Goal: Information Seeking & Learning: Check status

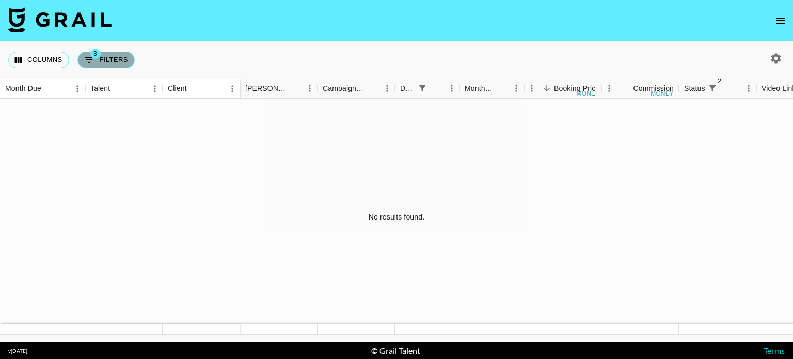
click at [114, 58] on button "3 Filters" at bounding box center [105, 60] width 57 height 17
select select "status"
select select "not"
select select "declined"
select select "status"
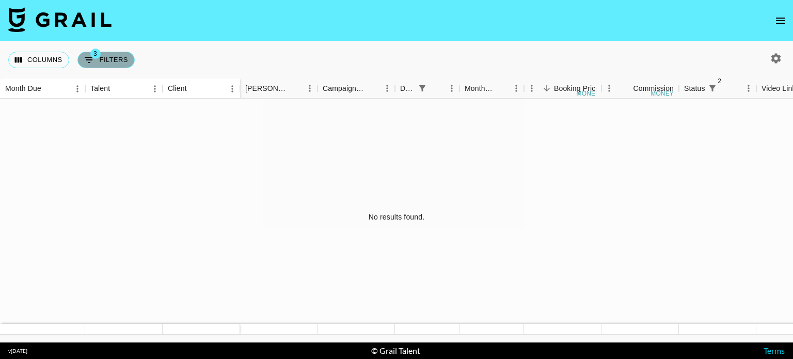
select select "not"
select select "cancelled"
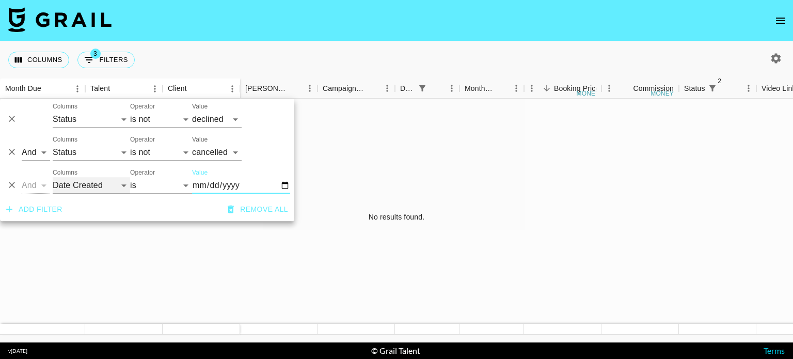
click at [86, 183] on select "Talent Client Grail Platform ID Airtable ID Manager [PERSON_NAME] Campaign (Typ…" at bounding box center [91, 185] width 77 height 17
select select "monthDue2"
click at [53, 177] on select "Talent Client Grail Platform ID Airtable ID Manager [PERSON_NAME] Campaign (Typ…" at bounding box center [91, 185] width 77 height 17
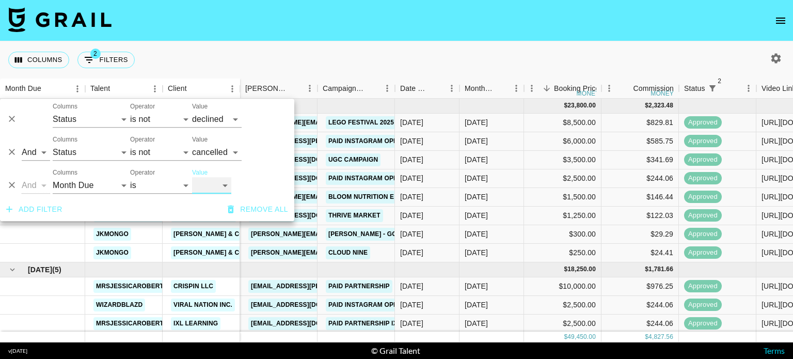
click at [217, 192] on select "[DATE] [DATE] '[DATE] May '[DATE] Mar '[DATE] Jan '[DATE] Nov '[DATE] Sep '[DAT…" at bounding box center [211, 185] width 39 height 17
click at [192, 177] on select "[DATE] [DATE] '[DATE] May '[DATE] Mar '[DATE] Jan '[DATE] Nov '[DATE] Sep '[DAT…" at bounding box center [211, 185] width 39 height 17
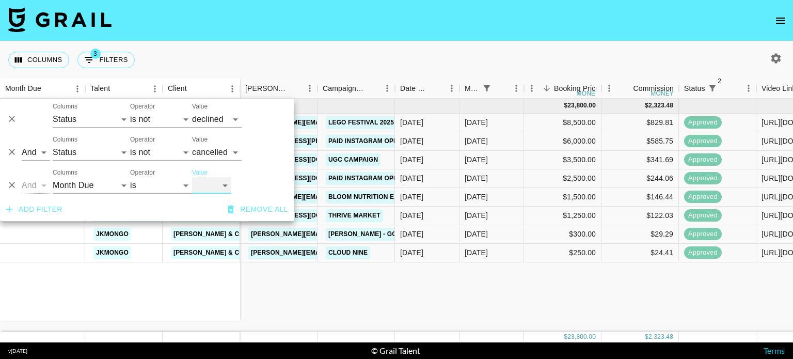
click at [209, 183] on select "[DATE] [DATE] '[DATE] May '[DATE] Mar '[DATE] Jan '[DATE] Nov '[DATE] Sep '[DAT…" at bounding box center [211, 185] width 39 height 17
click at [192, 177] on select "[DATE] [DATE] '[DATE] May '[DATE] Mar '[DATE] Jan '[DATE] Nov '[DATE] Sep '[DAT…" at bounding box center [211, 185] width 39 height 17
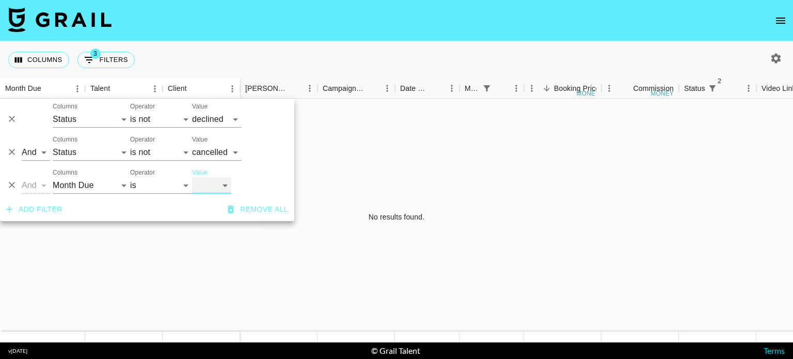
click at [209, 184] on select "[DATE] [DATE] '[DATE] May '[DATE] Mar '[DATE] Jan '[DATE] Nov '[DATE] Sep '[DAT…" at bounding box center [211, 185] width 39 height 17
select select "[DATE]"
click at [192, 177] on select "[DATE] [DATE] '[DATE] May '[DATE] Mar '[DATE] Jan '[DATE] Nov '[DATE] Sep '[DAT…" at bounding box center [211, 185] width 39 height 17
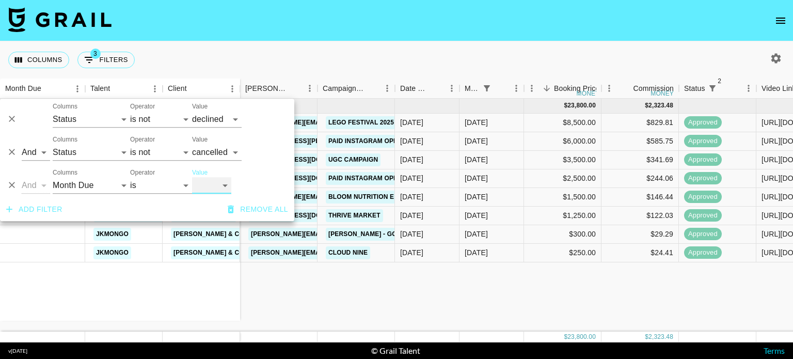
click at [212, 190] on select "[DATE] [DATE] '[DATE] May '[DATE] Mar '[DATE] Jan '[DATE] Nov '[DATE] Sep '[DAT…" at bounding box center [211, 185] width 39 height 17
click at [381, 53] on div "Columns 3 Filters + Booking" at bounding box center [396, 59] width 793 height 37
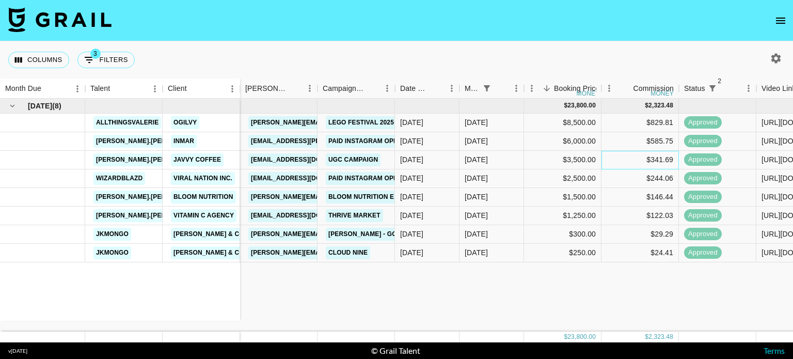
click at [606, 164] on div "$341.69" at bounding box center [639, 160] width 77 height 19
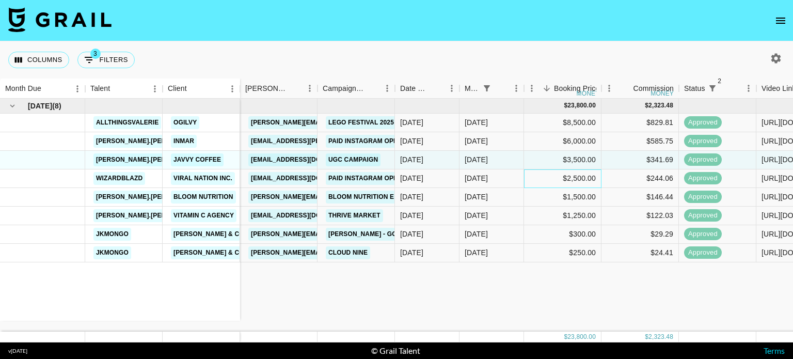
click at [570, 173] on div "$2,500.00" at bounding box center [562, 178] width 77 height 19
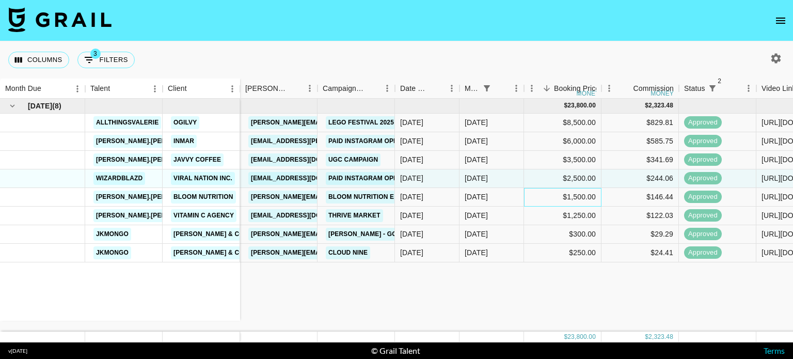
click at [565, 192] on div "$1,500.00" at bounding box center [562, 197] width 77 height 19
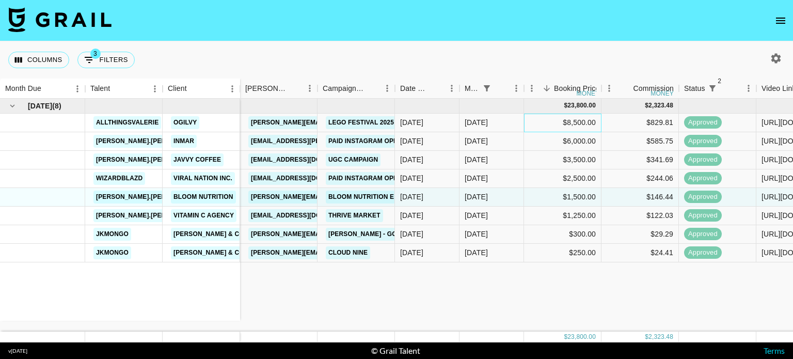
click at [546, 130] on div "$8,500.00" at bounding box center [562, 123] width 77 height 19
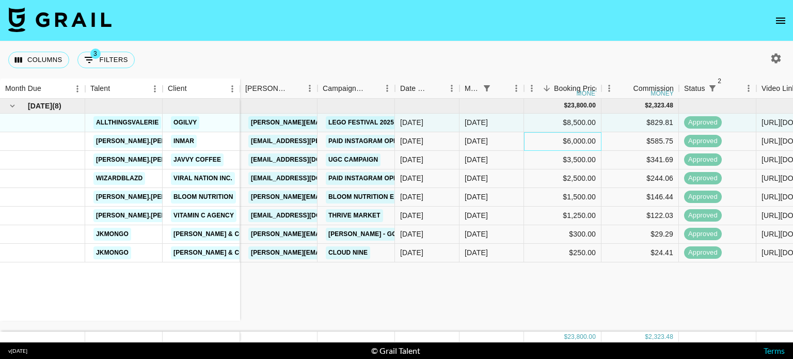
click at [548, 150] on div "$6,000.00" at bounding box center [562, 141] width 77 height 19
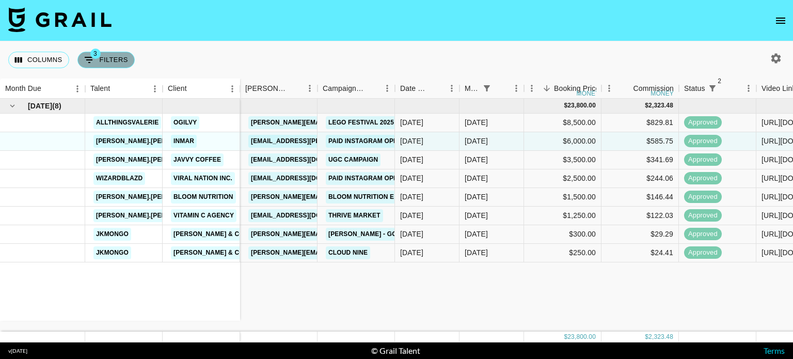
click at [115, 67] on button "3 Filters" at bounding box center [105, 60] width 57 height 17
select select "status"
select select "not"
select select "declined"
select select "status"
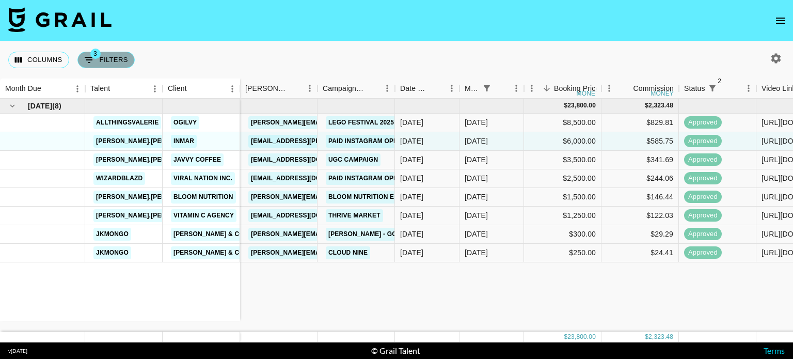
select select "not"
select select "cancelled"
select select "monthDue2"
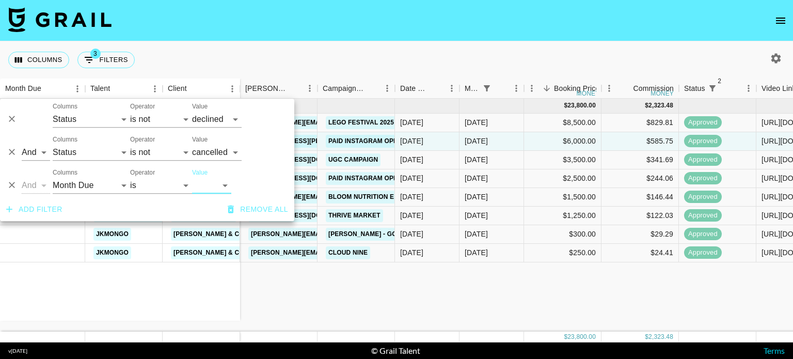
click at [200, 191] on select "[DATE] [DATE] '[DATE] May '[DATE] Mar '[DATE] Jan '[DATE] Nov '[DATE] Sep '[DAT…" at bounding box center [211, 185] width 39 height 17
select select "[DATE]"
click at [192, 177] on select "[DATE] [DATE] '[DATE] May '[DATE] Mar '[DATE] Jan '[DATE] Nov '[DATE] Sep '[DAT…" at bounding box center [211, 185] width 39 height 17
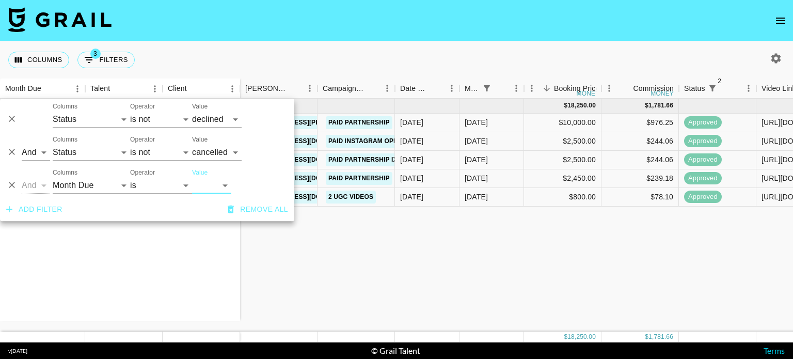
click at [516, 257] on div "[DATE] ( 5 ) mrsjessicaroberts Crispin LLC wizardblazd Viral Nation Inc. mrsjes…" at bounding box center [592, 215] width 1185 height 233
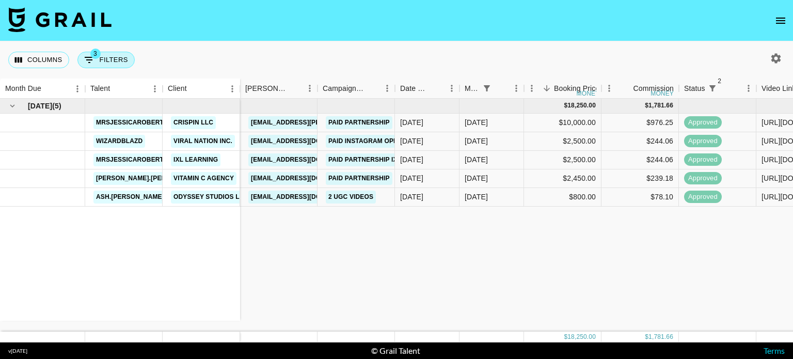
click at [108, 67] on button "3 Filters" at bounding box center [105, 60] width 57 height 17
select select "status"
select select "not"
select select "declined"
select select "status"
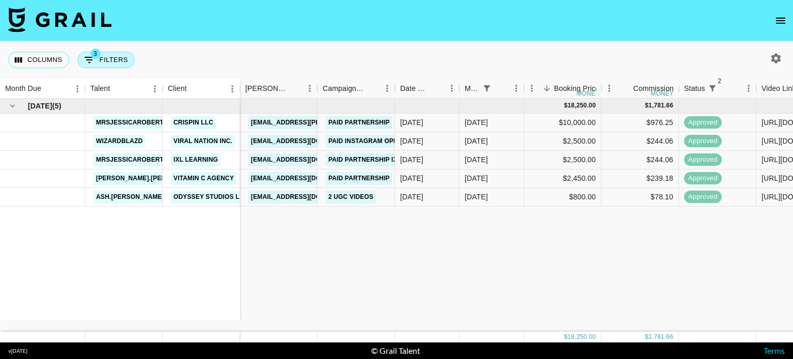
select select "not"
select select "cancelled"
select select "monthDue2"
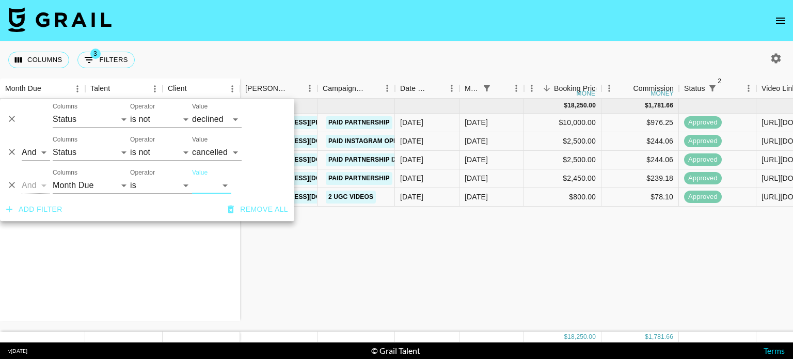
click at [202, 171] on label "Value" at bounding box center [199, 172] width 15 height 9
click at [202, 177] on select "[DATE] [DATE] '[DATE] May '[DATE] Mar '[DATE] Jan '[DATE] Nov '[DATE] Sep '[DAT…" at bounding box center [211, 185] width 39 height 17
click at [206, 183] on select "[DATE] [DATE] '[DATE] May '[DATE] Mar '[DATE] Jan '[DATE] Nov '[DATE] Sep '[DAT…" at bounding box center [211, 185] width 39 height 17
click at [192, 177] on select "[DATE] [DATE] '[DATE] May '[DATE] Mar '[DATE] Jan '[DATE] Nov '[DATE] Sep '[DAT…" at bounding box center [211, 185] width 39 height 17
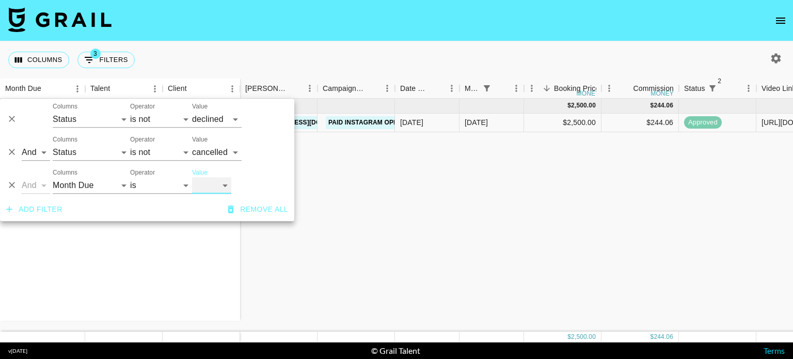
click at [197, 187] on select "[DATE] [DATE] '[DATE] May '[DATE] Mar '[DATE] Jan '[DATE] Nov '[DATE] Sep '[DAT…" at bounding box center [211, 185] width 39 height 17
select select "[DATE]"
click at [192, 177] on select "[DATE] [DATE] '[DATE] May '[DATE] Mar '[DATE] Jan '[DATE] Nov '[DATE] Sep '[DAT…" at bounding box center [211, 185] width 39 height 17
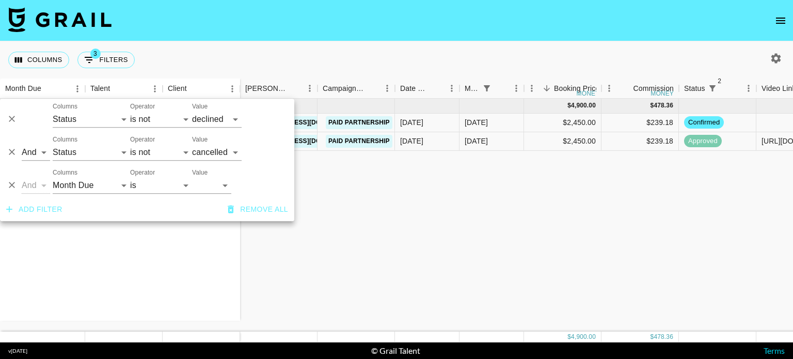
click at [537, 215] on div "[DATE] ( 2 ) [PERSON_NAME].[PERSON_NAME] Vitamin C Agency [PERSON_NAME].[PERSON…" at bounding box center [592, 215] width 1185 height 233
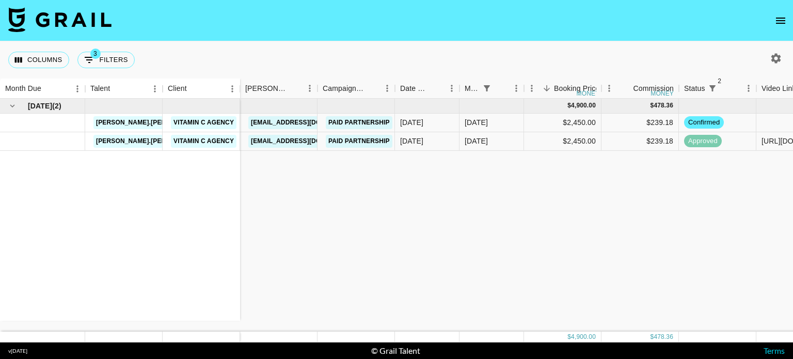
click at [425, 300] on div "[DATE] ( 2 ) [PERSON_NAME].[PERSON_NAME] Vitamin C Agency [PERSON_NAME].[PERSON…" at bounding box center [592, 215] width 1185 height 233
click at [120, 70] on div "Columns 3 Filters + Booking" at bounding box center [73, 59] width 131 height 37
click at [107, 57] on button "3 Filters" at bounding box center [105, 60] width 57 height 17
select select "status"
select select "not"
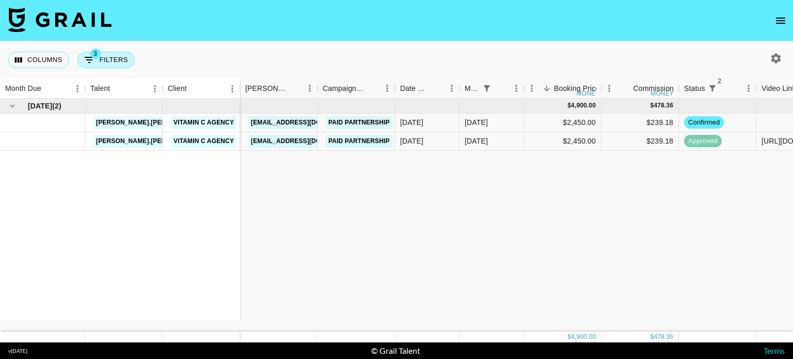
select select "declined"
select select "status"
select select "not"
select select "cancelled"
select select "monthDue2"
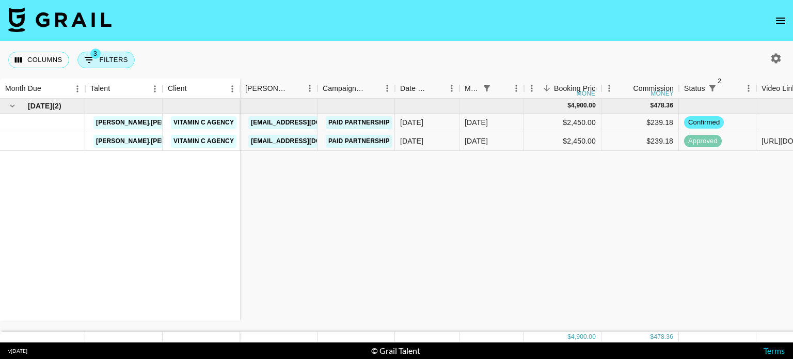
select select "[DATE]"
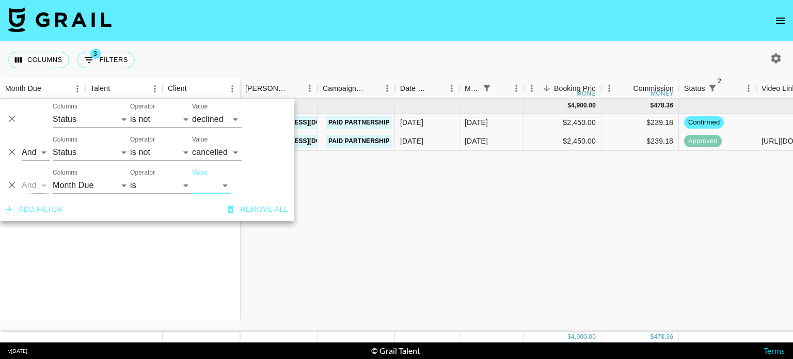
click at [202, 180] on select "[DATE] [DATE] '[DATE] May '[DATE] Mar '[DATE] Jan '[DATE] Nov '[DATE] Sep '[DAT…" at bounding box center [211, 185] width 39 height 17
click at [333, 57] on div "Columns 3 Filters + Booking" at bounding box center [396, 59] width 793 height 37
